Goal: Find specific page/section: Find specific page/section

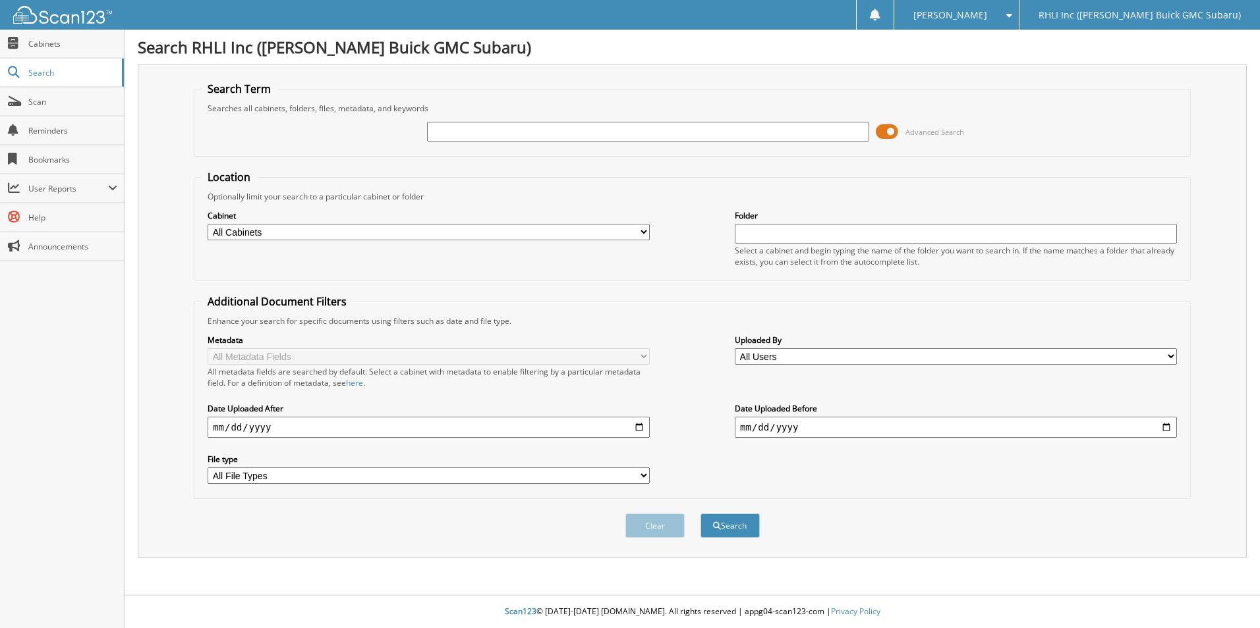
click at [514, 132] on input "text" at bounding box center [648, 132] width 442 height 20
type input "S24611"
click at [700, 514] on button "Search" at bounding box center [729, 526] width 59 height 24
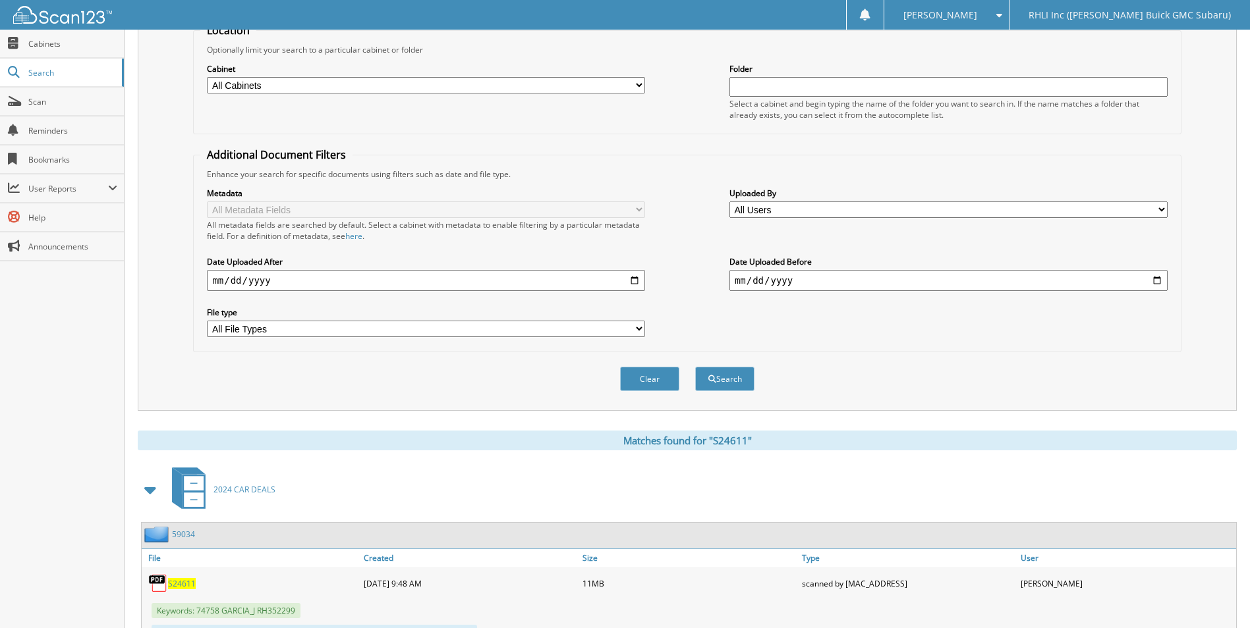
scroll to position [329, 0]
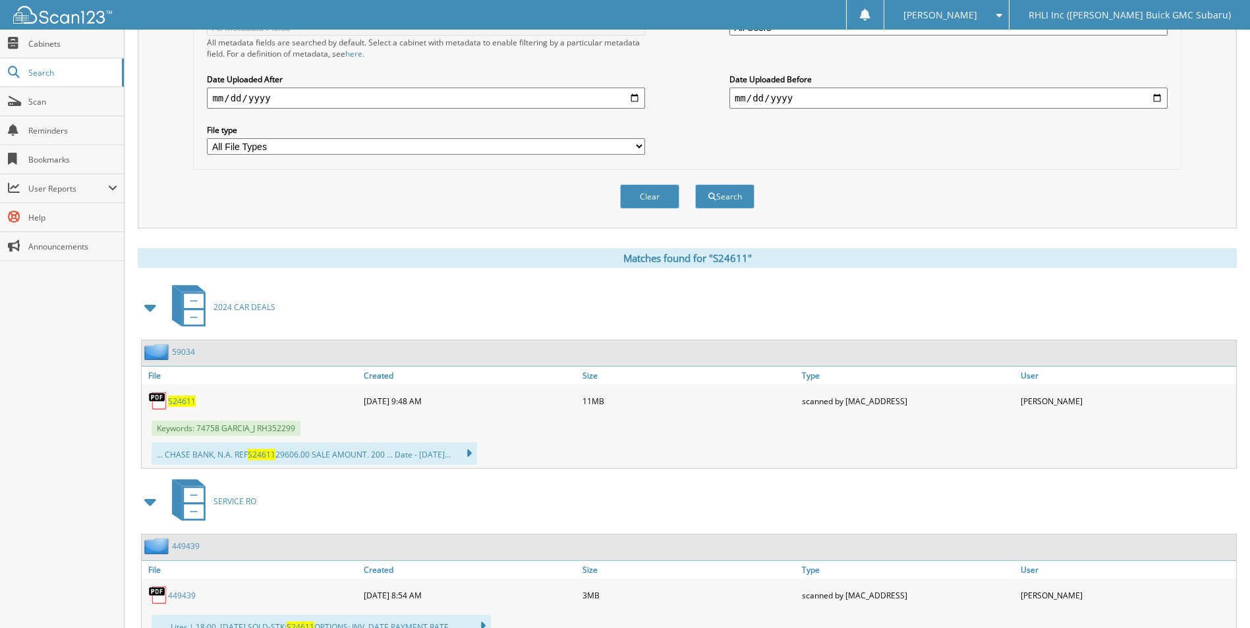
click at [179, 401] on span "S24611" at bounding box center [182, 401] width 28 height 11
